Goal: Find specific fact: Find specific page/section

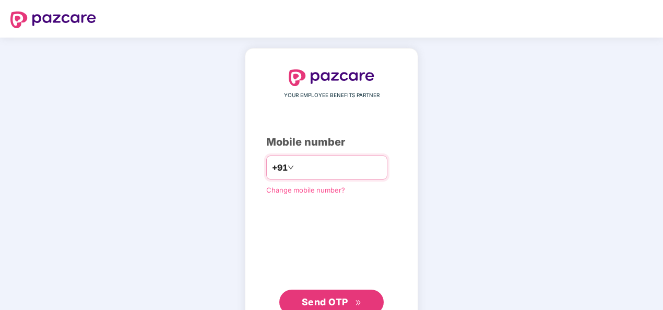
click at [310, 172] on input "number" at bounding box center [339, 167] width 86 height 17
click at [296, 165] on input "**********" at bounding box center [339, 167] width 86 height 17
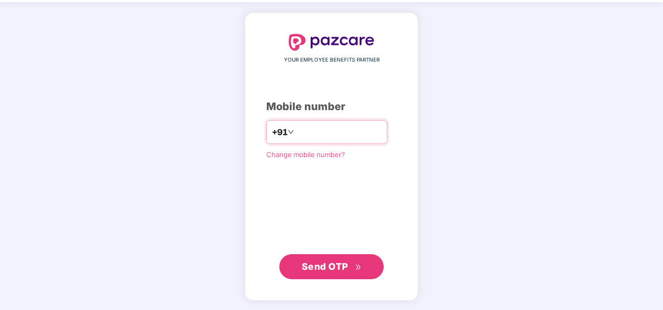
type input "**********"
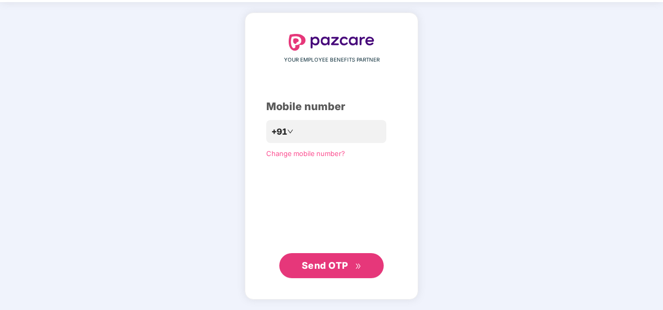
scroll to position [34, 0]
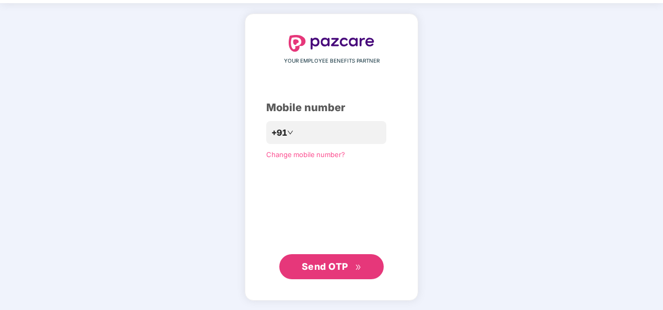
click at [357, 260] on span "Send OTP" at bounding box center [332, 266] width 60 height 15
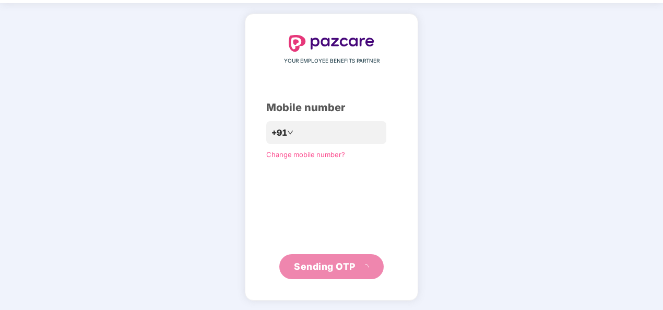
scroll to position [30, 0]
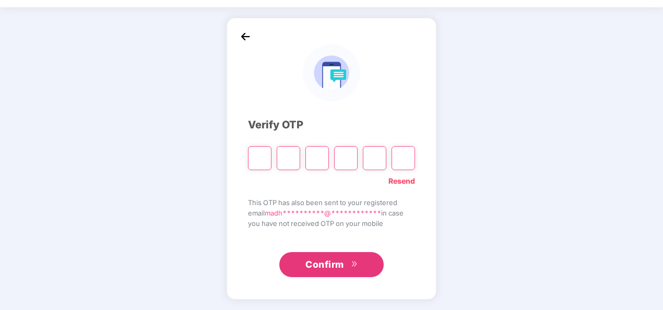
click at [262, 158] on input "Please enter verification code. Digit 1" at bounding box center [259, 158] width 23 height 24
type input "*"
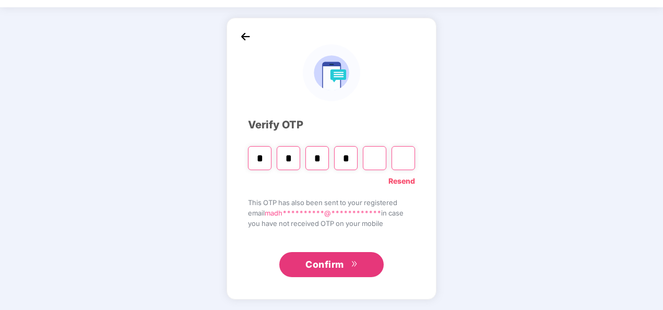
type input "*"
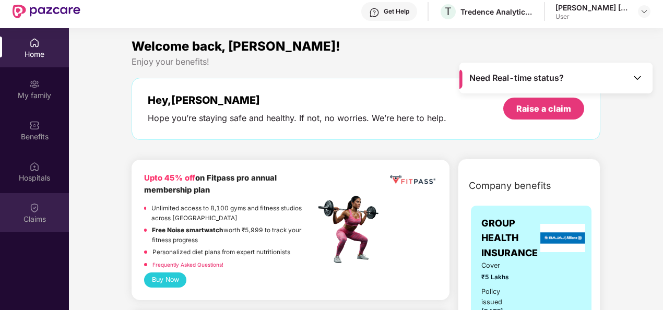
click at [29, 207] on img at bounding box center [34, 207] width 10 height 10
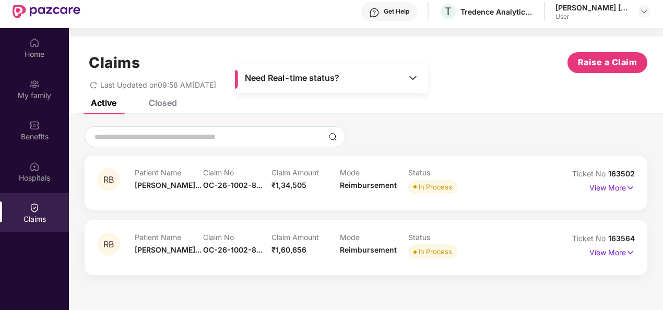
click at [628, 250] on img at bounding box center [630, 252] width 9 height 11
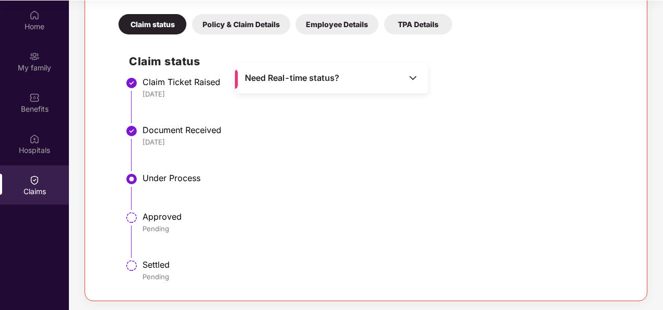
scroll to position [58, 0]
click at [417, 80] on img at bounding box center [413, 78] width 10 height 10
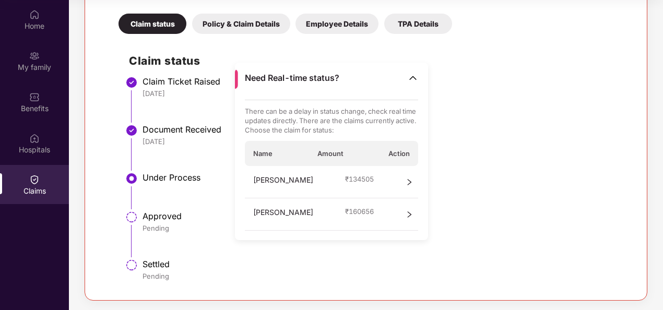
click at [409, 211] on icon "right" at bounding box center [408, 214] width 7 height 7
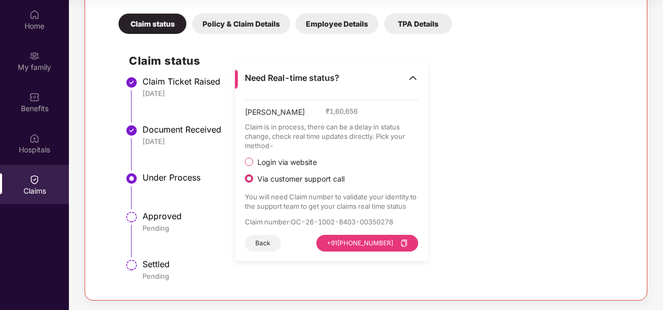
click at [281, 164] on span "Login via website" at bounding box center [287, 162] width 68 height 9
click at [367, 239] on button "Visit Website" at bounding box center [389, 243] width 58 height 17
click at [303, 179] on span "Via customer support call" at bounding box center [300, 178] width 95 height 9
click at [33, 59] on img at bounding box center [34, 56] width 10 height 10
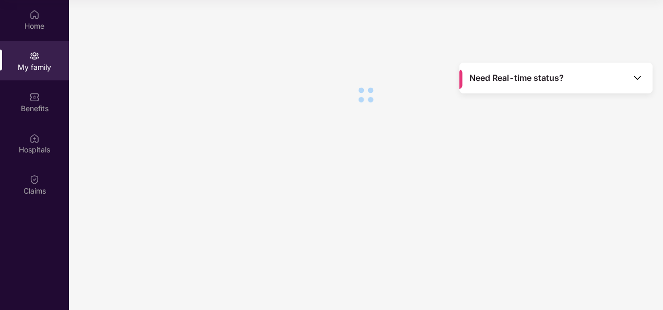
click at [578, 158] on section at bounding box center [366, 155] width 594 height 310
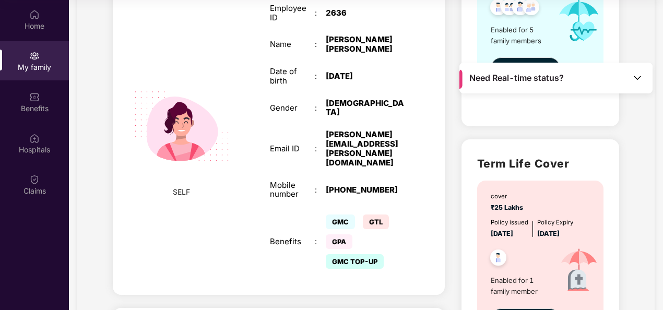
scroll to position [80, 0]
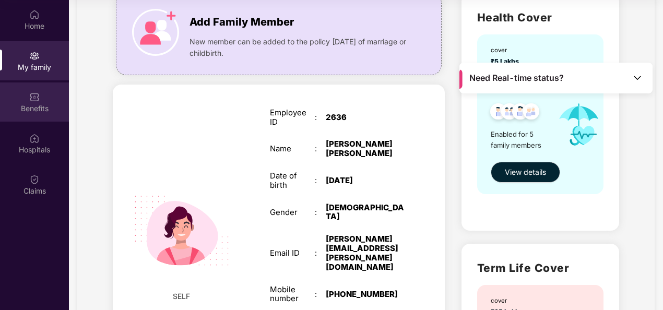
click at [30, 100] on img at bounding box center [34, 97] width 10 height 10
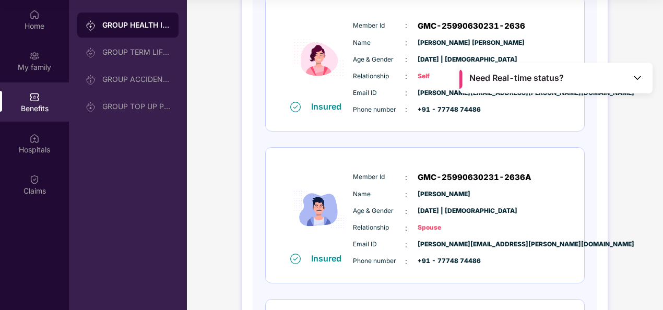
scroll to position [365, 0]
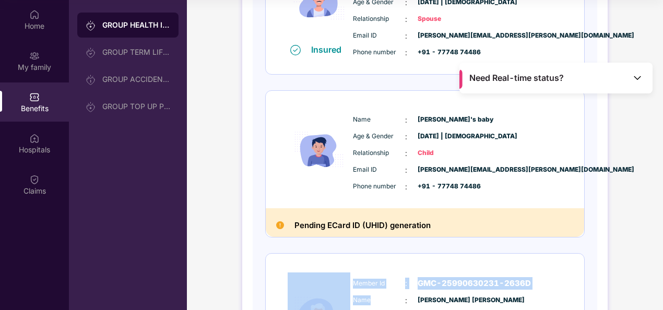
drag, startPoint x: 433, startPoint y: 225, endPoint x: 385, endPoint y: 309, distance: 97.0
click at [385, 252] on html "Get Pazcare mobile app for all your employee benefits need Download Now Get Hel…" at bounding box center [331, 97] width 663 height 310
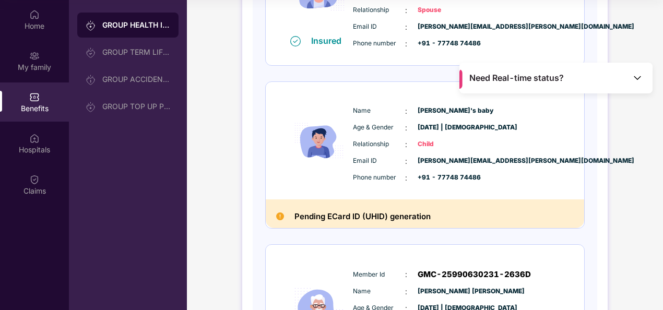
click at [287, 208] on div "Pending ECard ID (UHID) generation" at bounding box center [425, 213] width 318 height 29
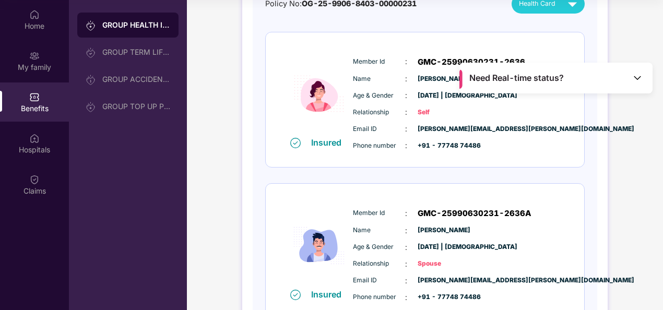
scroll to position [61, 0]
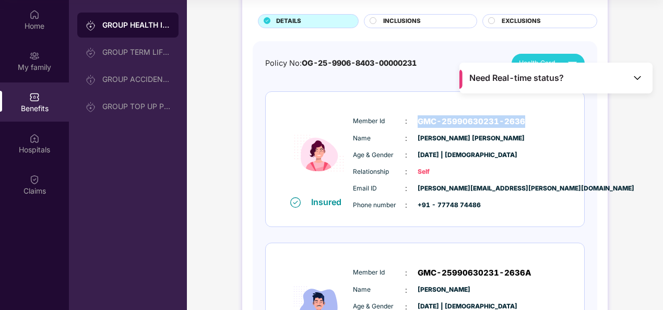
drag, startPoint x: 416, startPoint y: 117, endPoint x: 520, endPoint y: 113, distance: 103.4
click at [520, 113] on div "Member Id : GMC-25990630231-2636 Name : [PERSON_NAME] [PERSON_NAME] Age & Gende…" at bounding box center [456, 163] width 212 height 106
copy span "GMC-25990630231-2636"
